Goal: Task Accomplishment & Management: Manage account settings

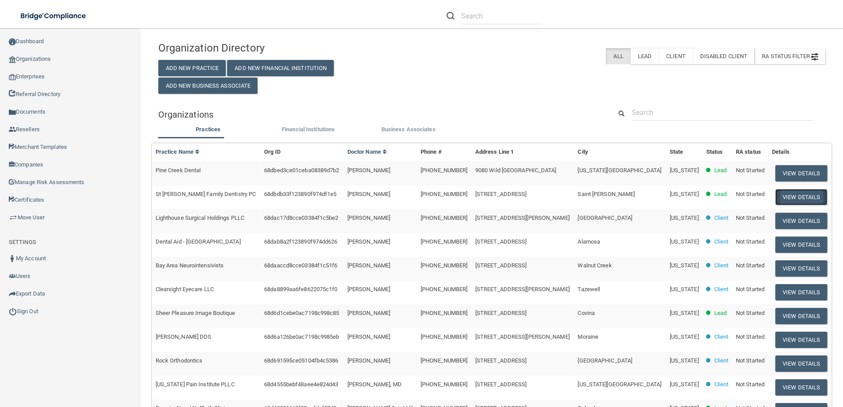
click at [794, 193] on button "View Details" at bounding box center [801, 197] width 52 height 16
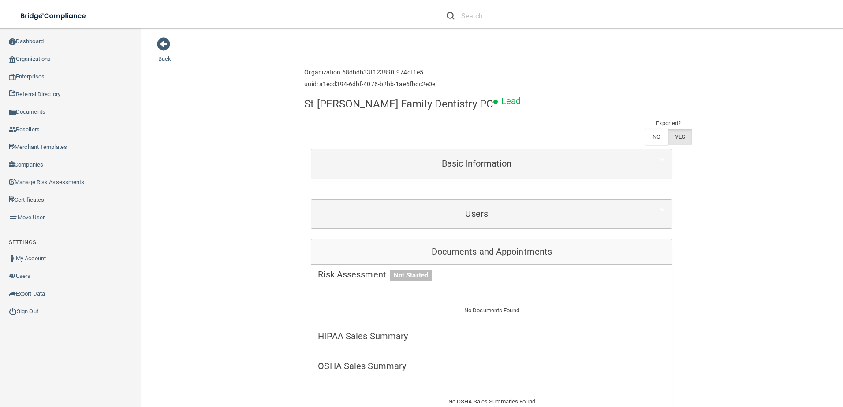
scroll to position [220, 0]
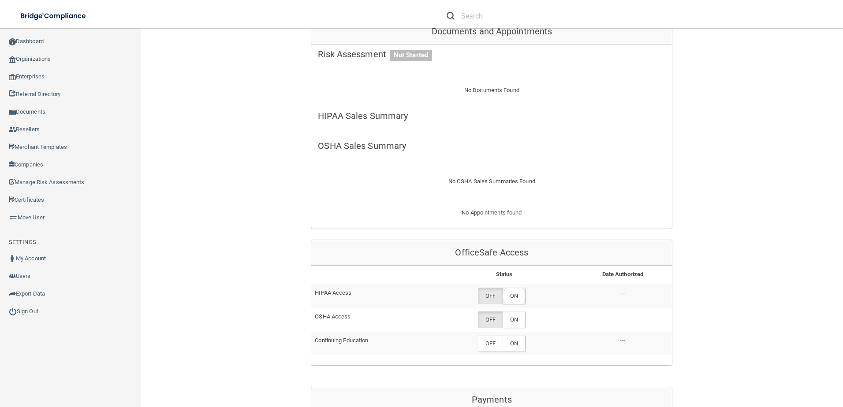
click at [517, 288] on label "ON" at bounding box center [513, 296] width 22 height 16
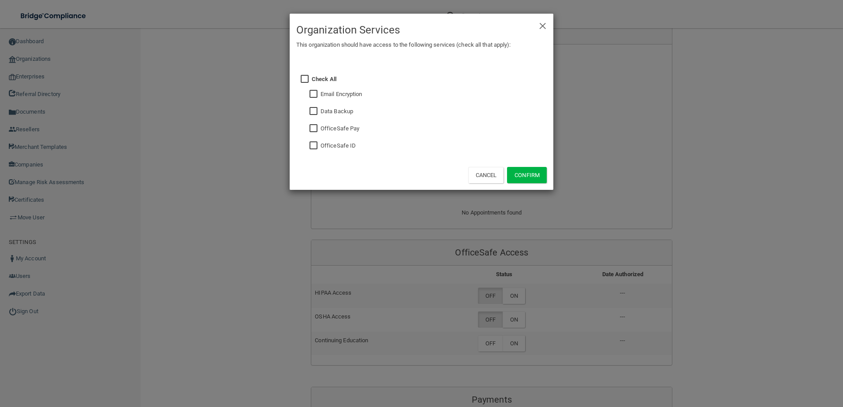
click at [313, 144] on input "checkbox" at bounding box center [314, 145] width 10 height 7
checkbox input "true"
click at [312, 94] on input "checkbox" at bounding box center [314, 94] width 10 height 7
checkbox input "true"
click at [528, 175] on button "Confirm" at bounding box center [527, 175] width 40 height 16
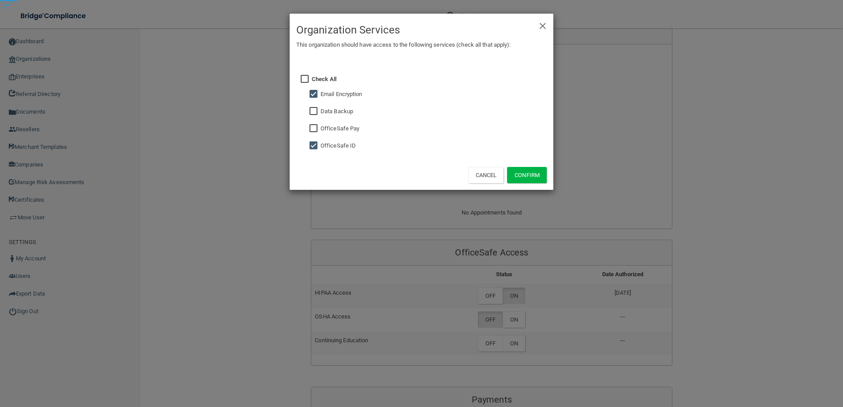
click at [519, 266] on div "× Close Organization Services This organization should have access to the follo…" at bounding box center [421, 203] width 843 height 407
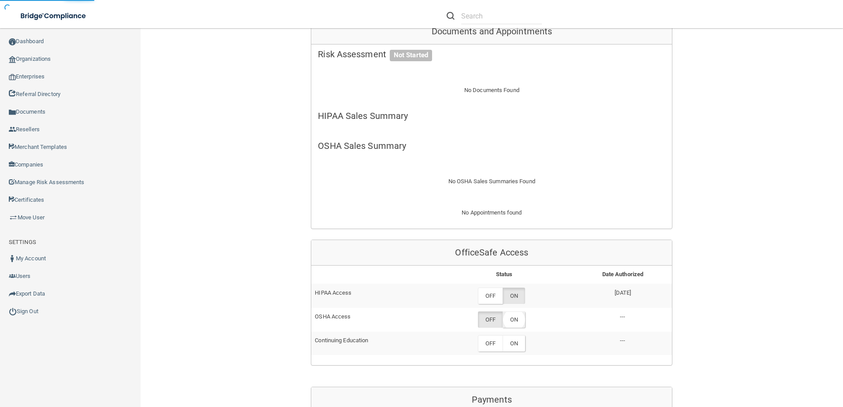
click at [516, 312] on label "ON" at bounding box center [513, 320] width 22 height 16
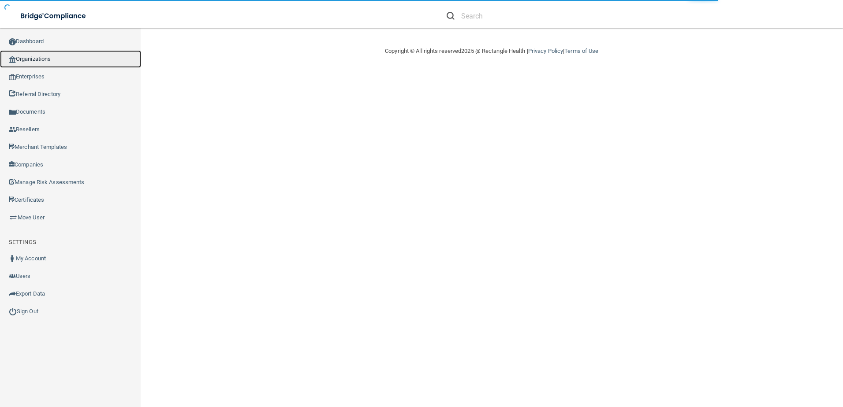
click at [62, 59] on link "Organizations" at bounding box center [70, 59] width 141 height 18
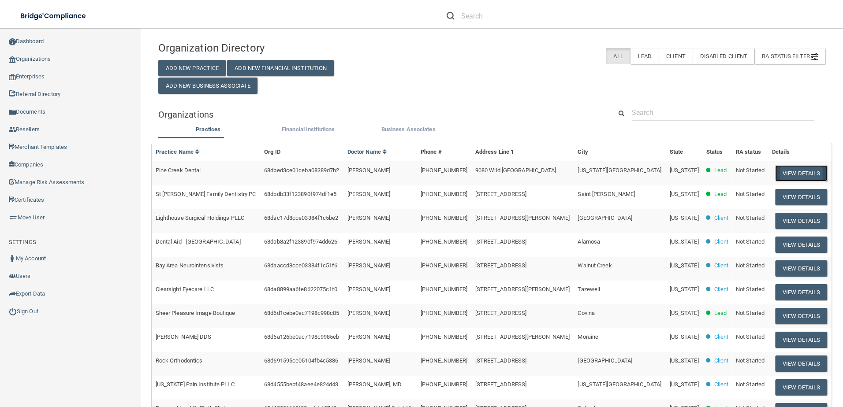
click at [788, 177] on button "View Details" at bounding box center [801, 173] width 52 height 16
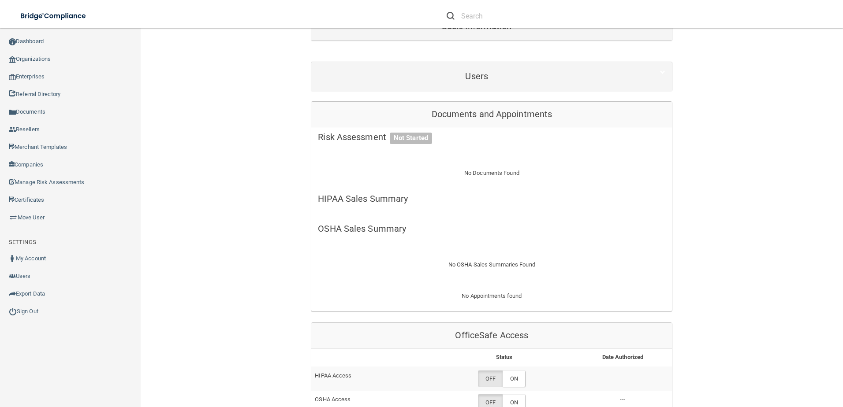
scroll to position [264, 0]
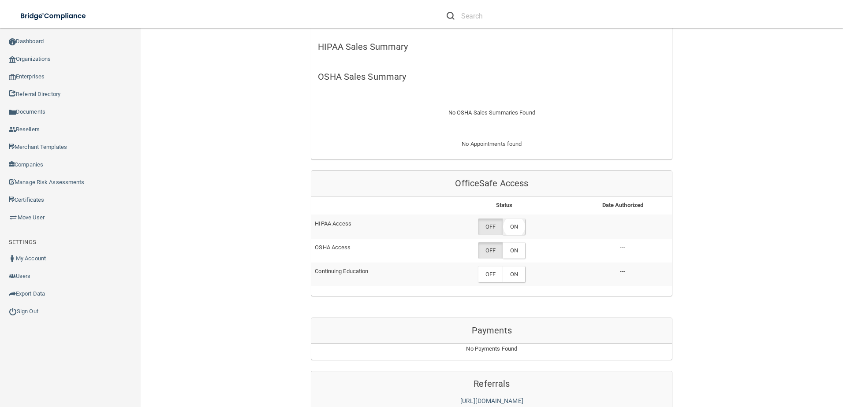
click at [507, 224] on label "ON" at bounding box center [513, 227] width 22 height 16
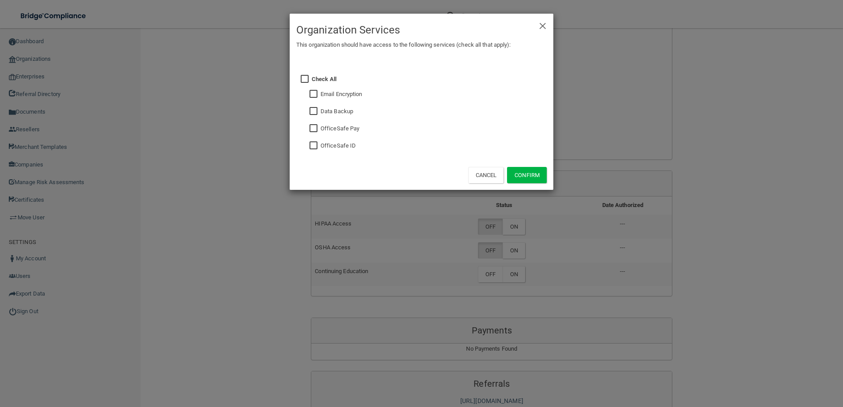
click at [320, 145] on fieldset "OfficeSafe ID" at bounding box center [429, 144] width 235 height 17
click at [316, 148] on input "checkbox" at bounding box center [314, 145] width 10 height 7
checkbox input "true"
click at [523, 173] on button "Confirm" at bounding box center [527, 175] width 40 height 16
click at [511, 249] on div "× Close Organization Services This organization should have access to the follo…" at bounding box center [421, 203] width 843 height 407
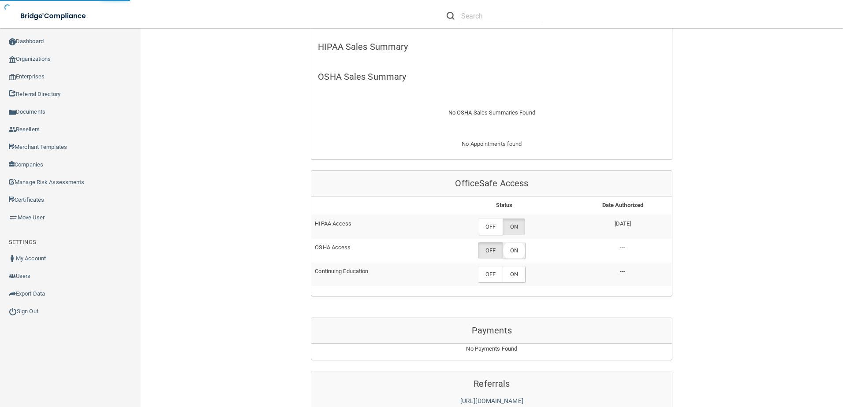
click at [513, 250] on label "ON" at bounding box center [513, 250] width 22 height 16
